Goal: Book appointment/travel/reservation

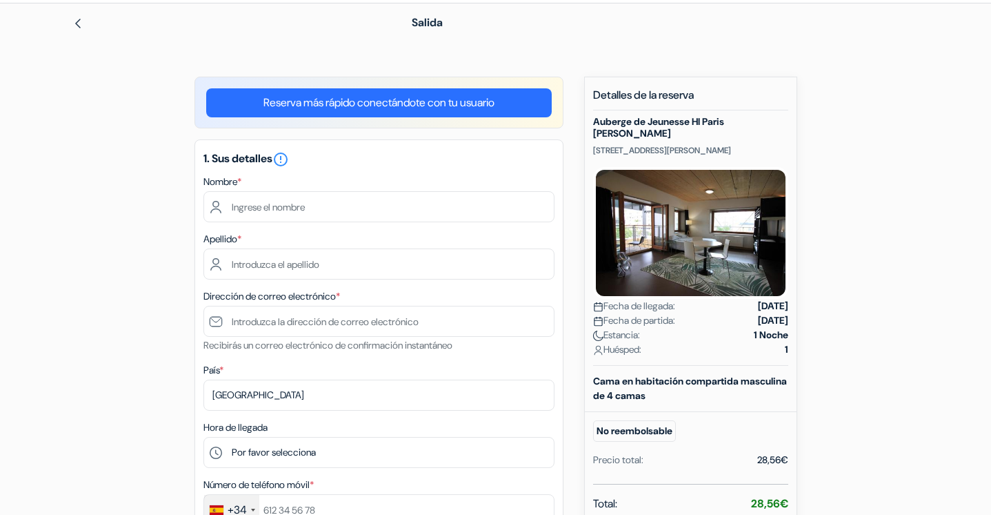
scroll to position [68, 0]
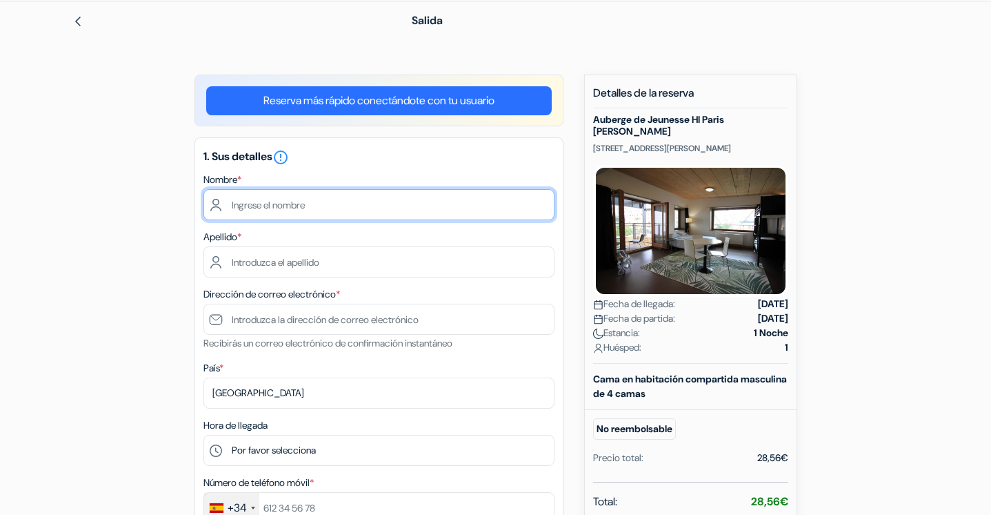
click at [260, 207] on input "text" at bounding box center [379, 204] width 351 height 31
drag, startPoint x: 261, startPoint y: 206, endPoint x: 346, endPoint y: 206, distance: 85.5
click at [346, 206] on input "[PERSON_NAME]" at bounding box center [379, 204] width 351 height 31
type input "Daniel"
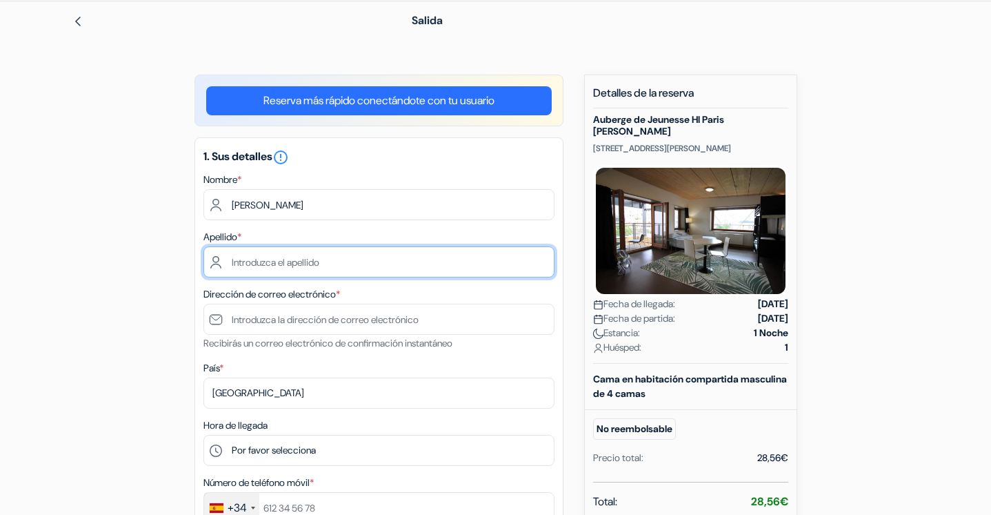
click at [316, 265] on input "text" at bounding box center [379, 261] width 351 height 31
paste input "Troya Lecumberri"
type input "Troya Lecumberri"
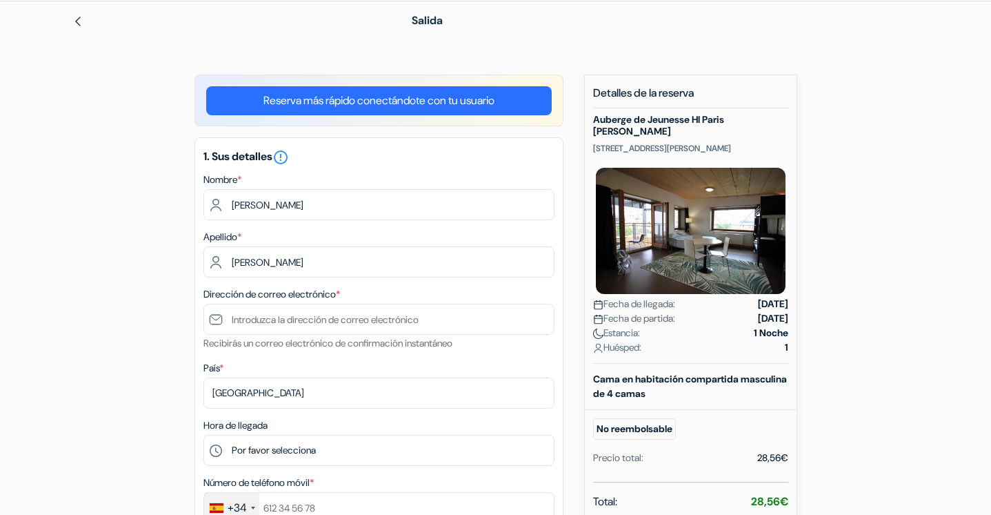
click at [514, 292] on div "Dirección de correo electrónico * Recibirás un correo electrónico de confirmaci…" at bounding box center [379, 319] width 351 height 66
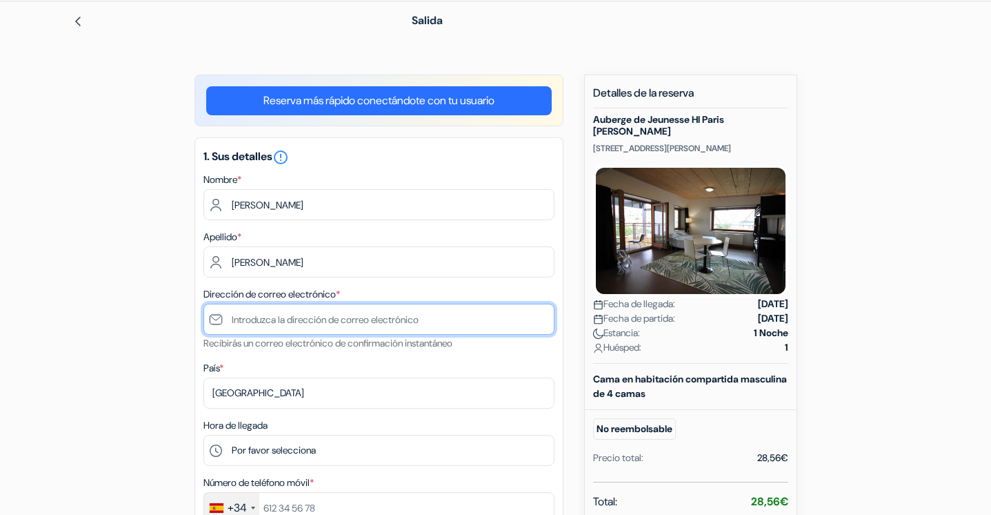
click at [326, 321] on input "text" at bounding box center [379, 319] width 351 height 31
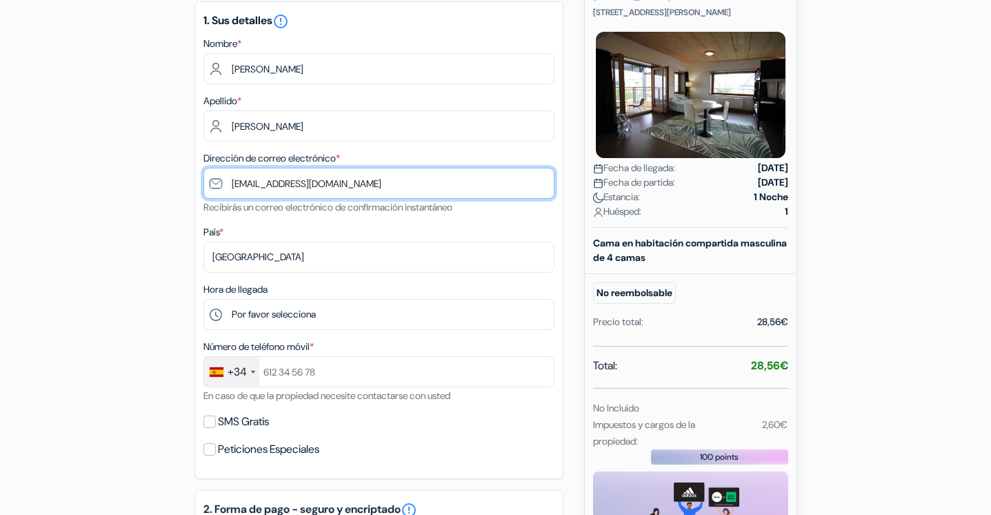
scroll to position [257, 0]
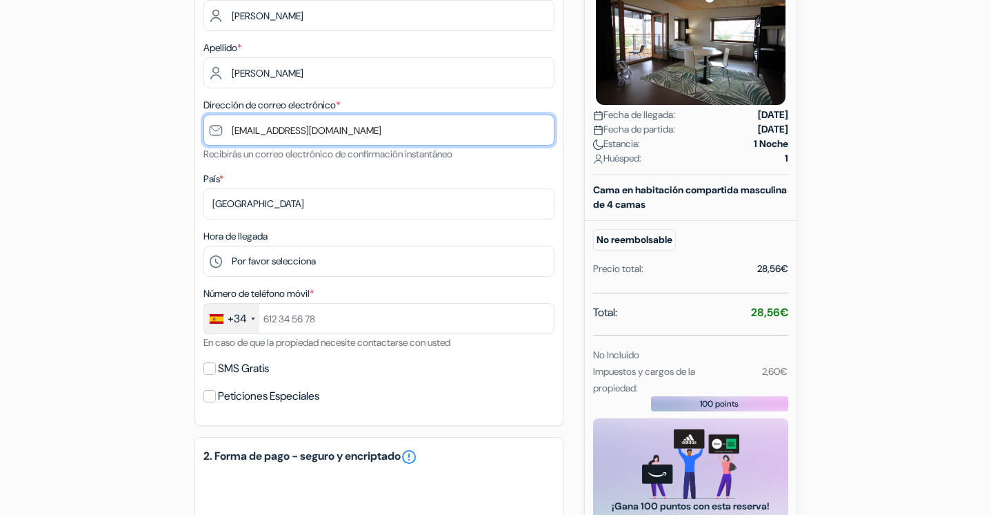
type input "[EMAIL_ADDRESS][DOMAIN_NAME]"
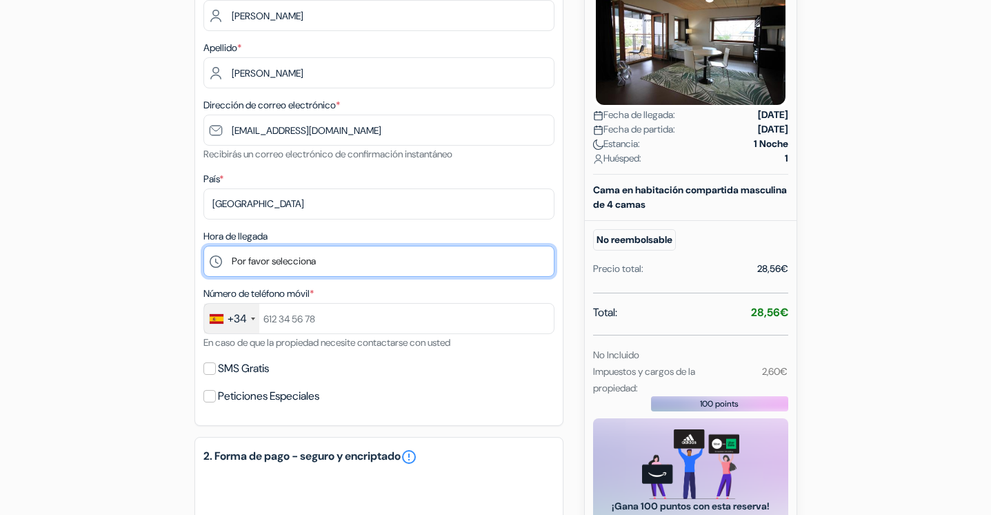
click at [218, 260] on select "Por favor selecciona 15:00 16:00 17:00 18:00 19:00 20:00 21:00 22:00 23:00 0:00" at bounding box center [379, 261] width 351 height 31
select select "21"
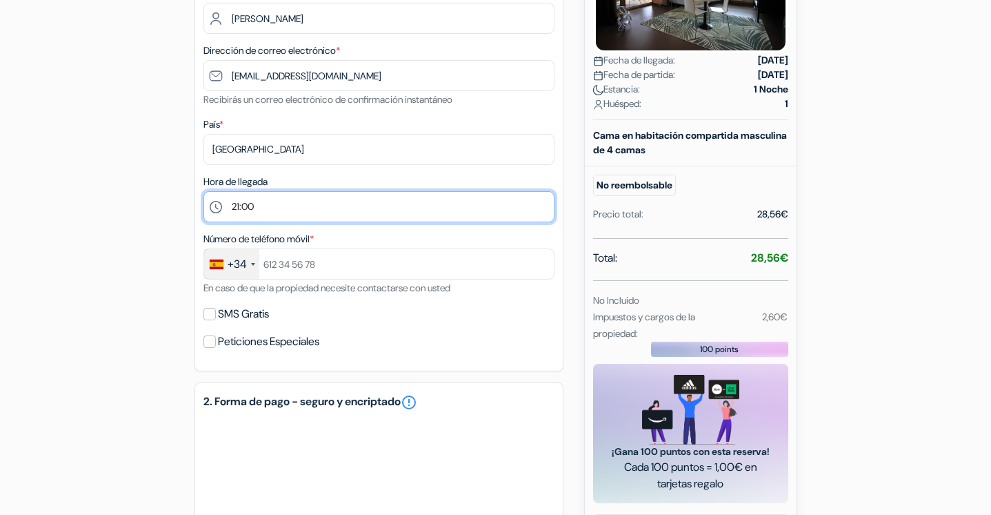
scroll to position [317, 0]
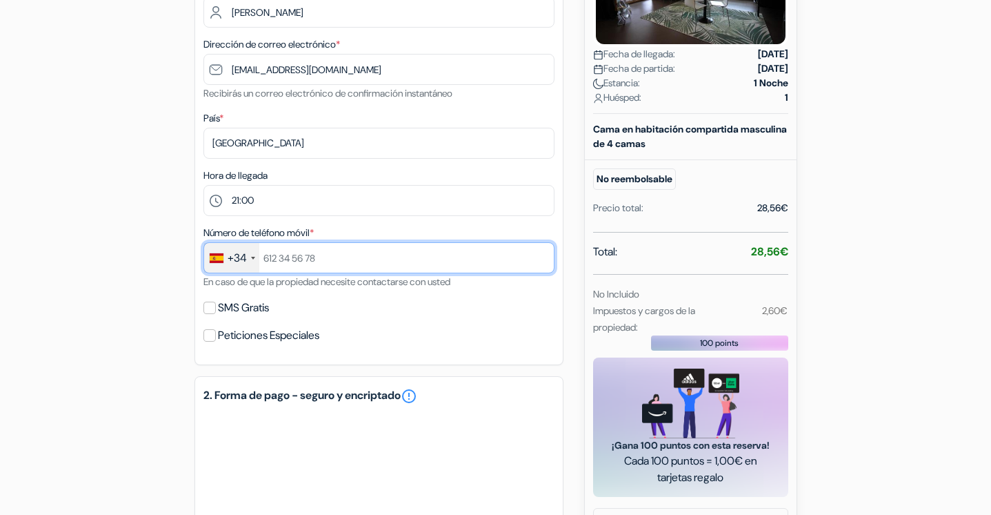
drag, startPoint x: 333, startPoint y: 263, endPoint x: 251, endPoint y: 255, distance: 82.4
click at [251, 255] on div "+34 France +33 United Kingdom +44 Germany (Deutschland) +49 Spain (España) +34 …" at bounding box center [379, 257] width 351 height 31
type input "644909446"
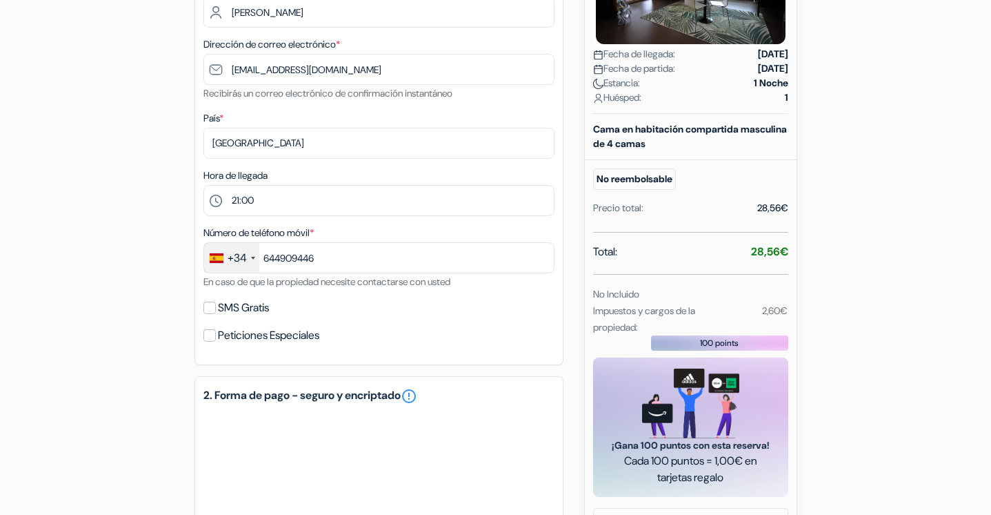
click at [395, 332] on div "Peticiones Especiales" at bounding box center [379, 335] width 351 height 19
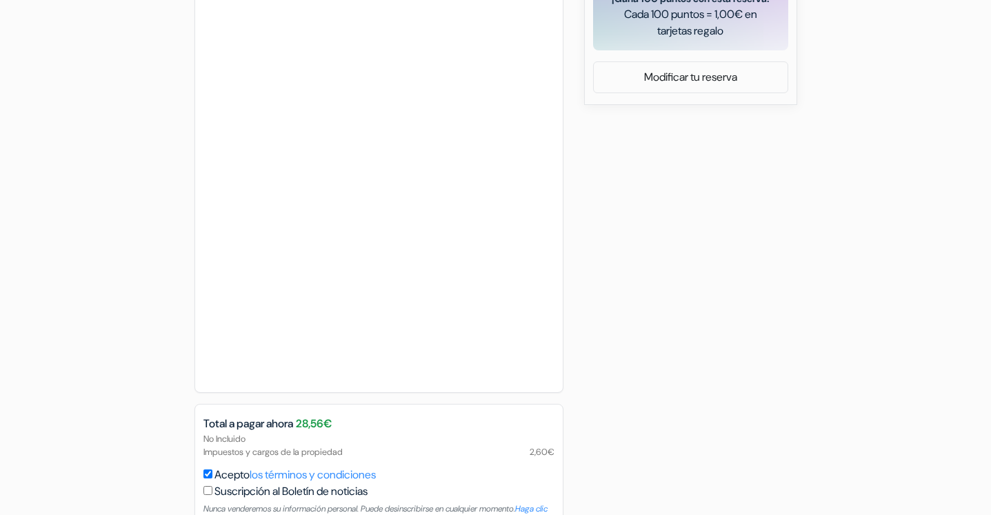
scroll to position [793, 0]
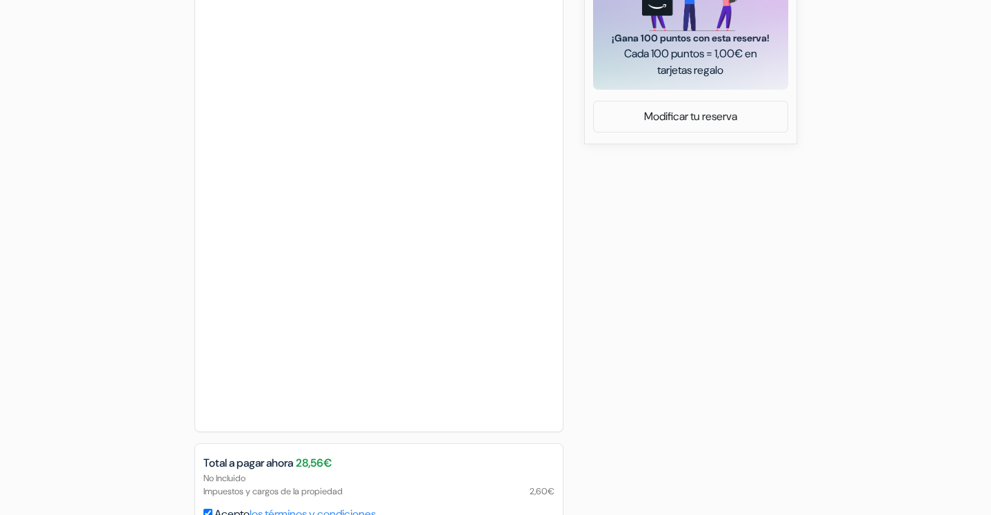
scroll to position [857, 0]
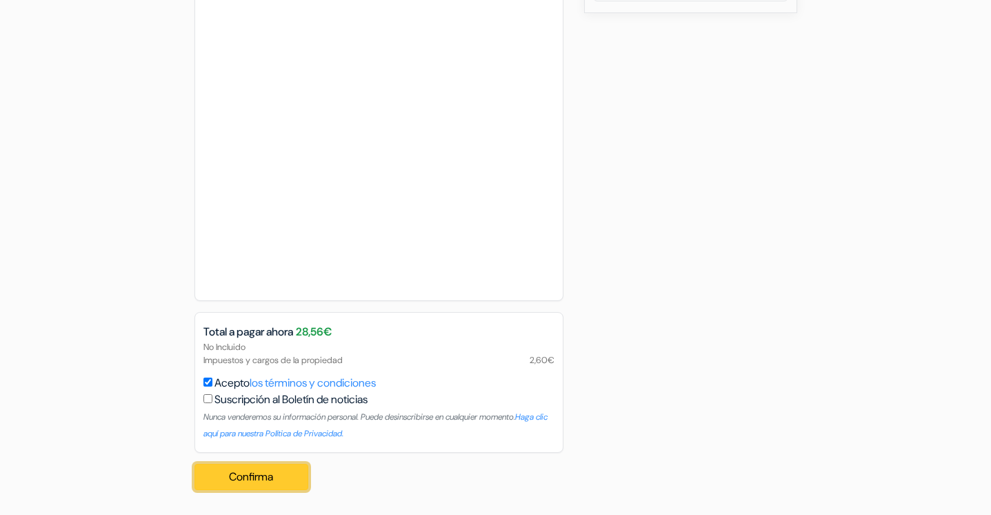
click at [267, 474] on button "Confirma Loading..." at bounding box center [252, 477] width 115 height 26
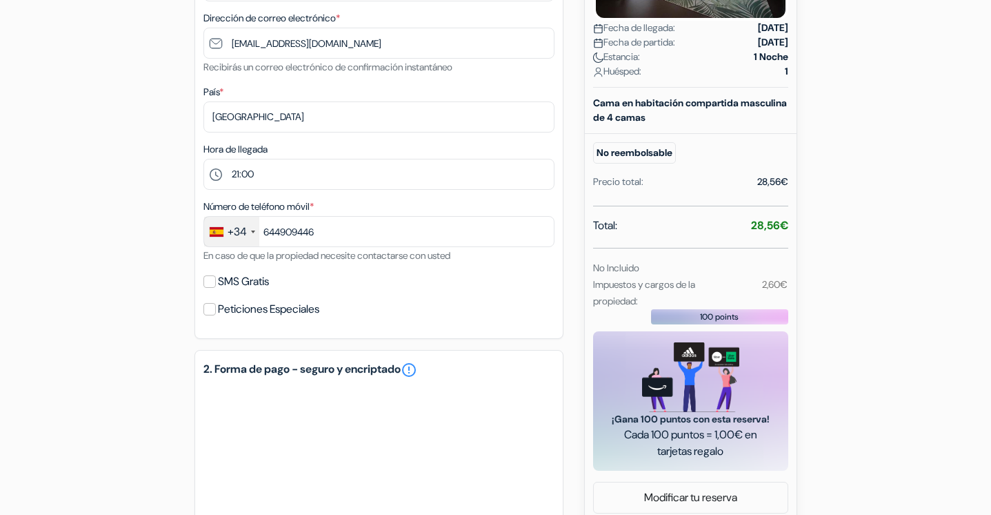
scroll to position [319, 0]
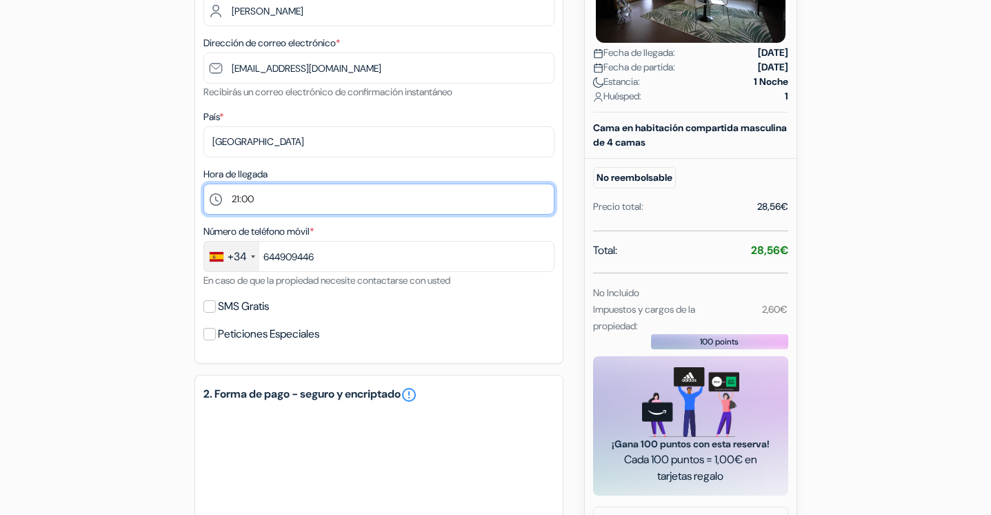
click at [212, 203] on select "Por favor selecciona 15:00 16:00 17:00 18:00 19:00 20:00 21:00 22:00 23:00 0:00" at bounding box center [379, 198] width 351 height 31
select select "23"
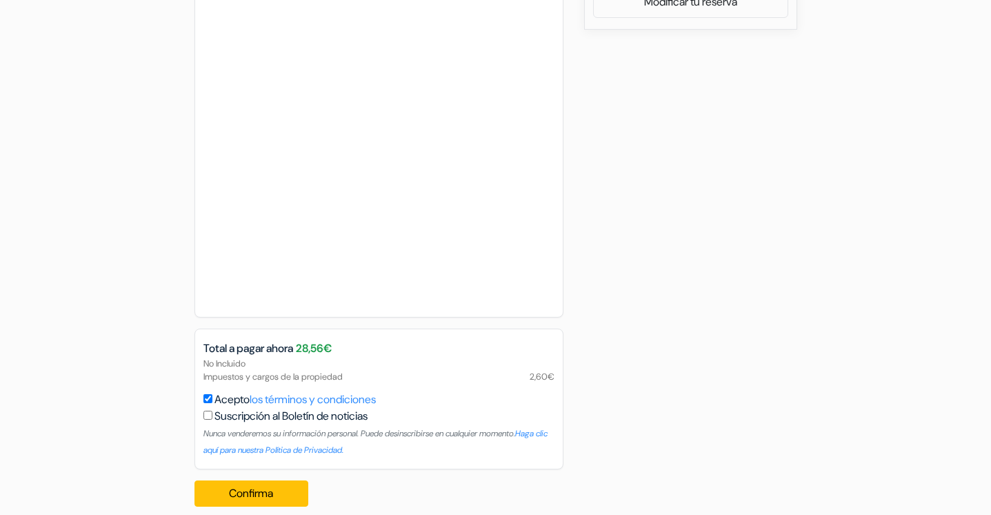
scroll to position [857, 0]
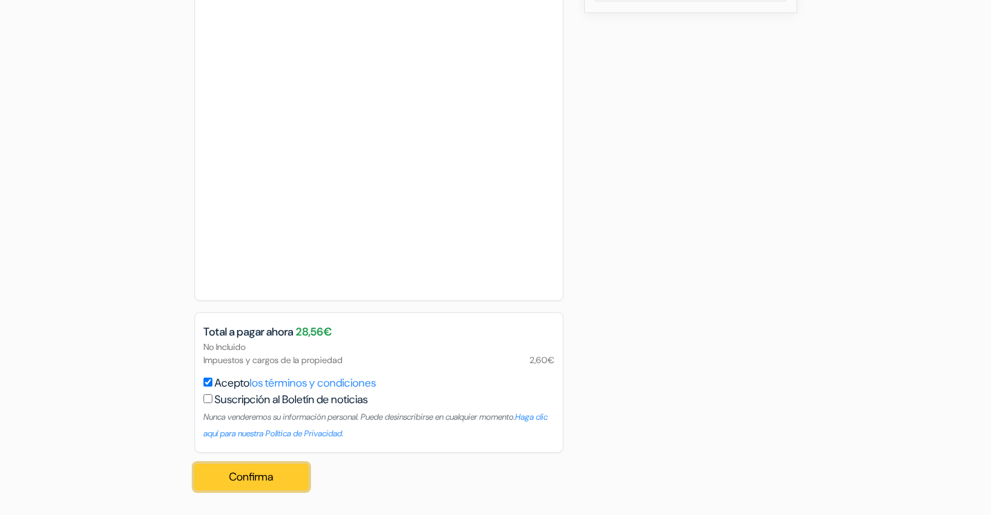
click at [263, 482] on button "Confirma Loading..." at bounding box center [252, 477] width 115 height 26
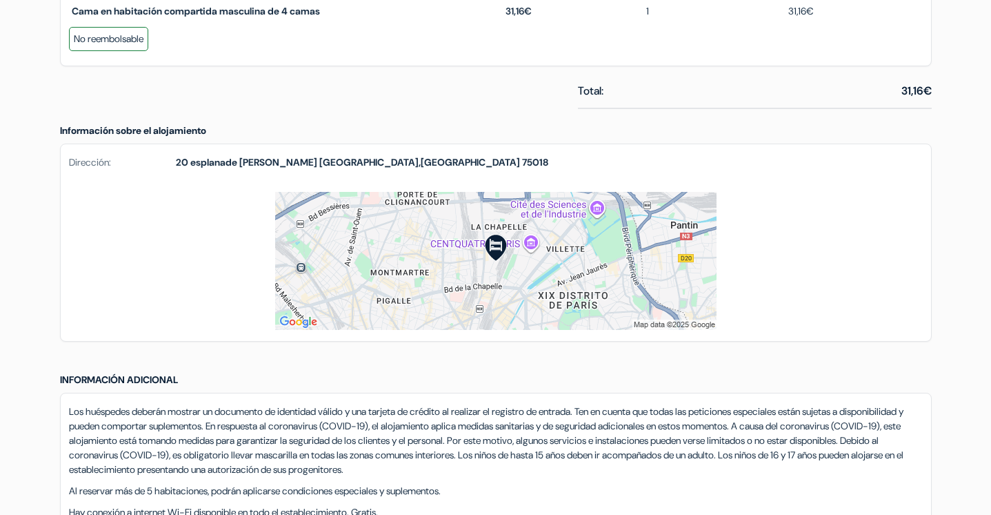
scroll to position [734, 0]
